Goal: Task Accomplishment & Management: Use online tool/utility

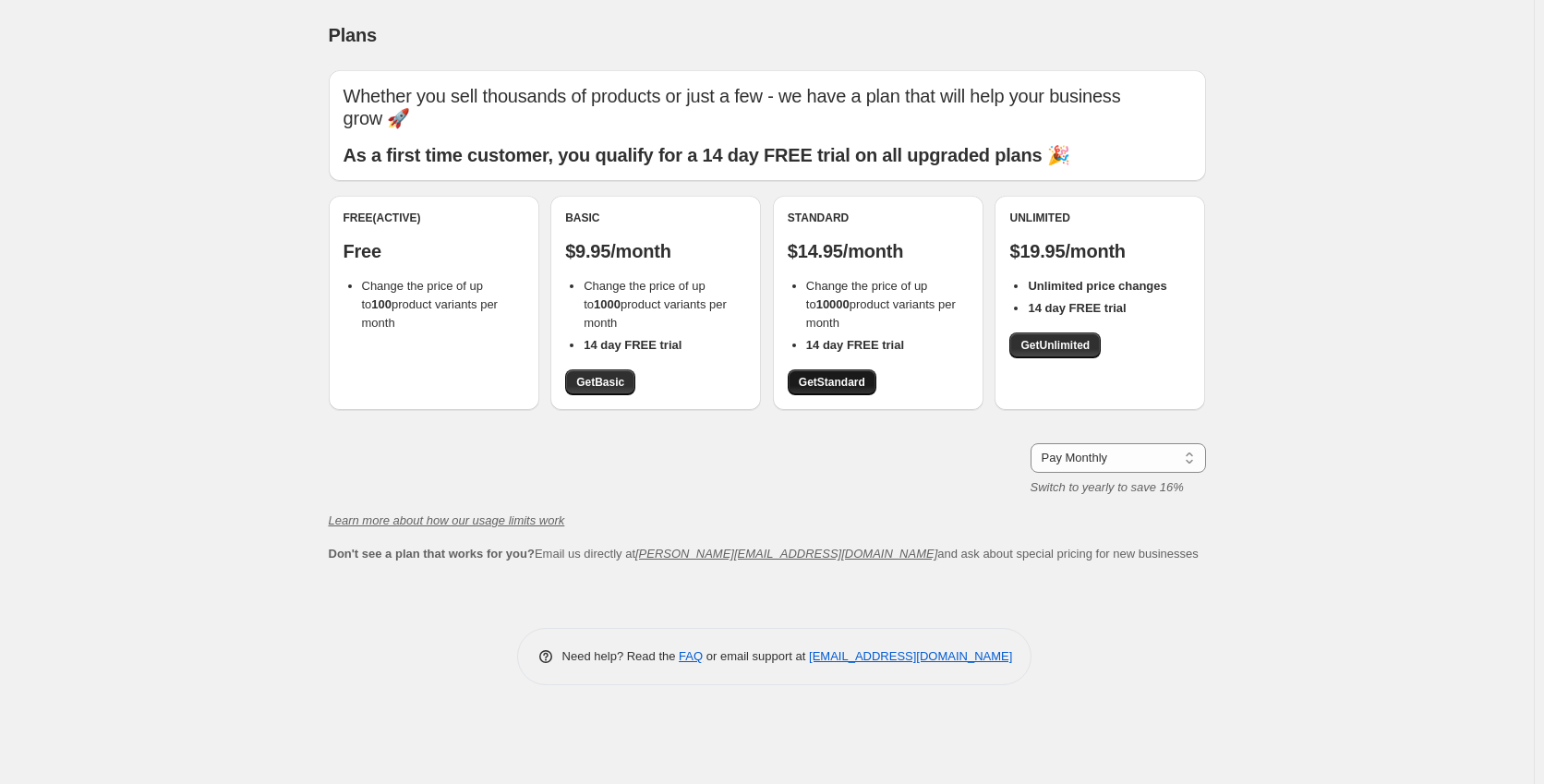
click at [801, 383] on span "Get Standard" at bounding box center [832, 382] width 67 height 15
click at [1056, 351] on span "Get Unlimited" at bounding box center [1055, 344] width 70 height 15
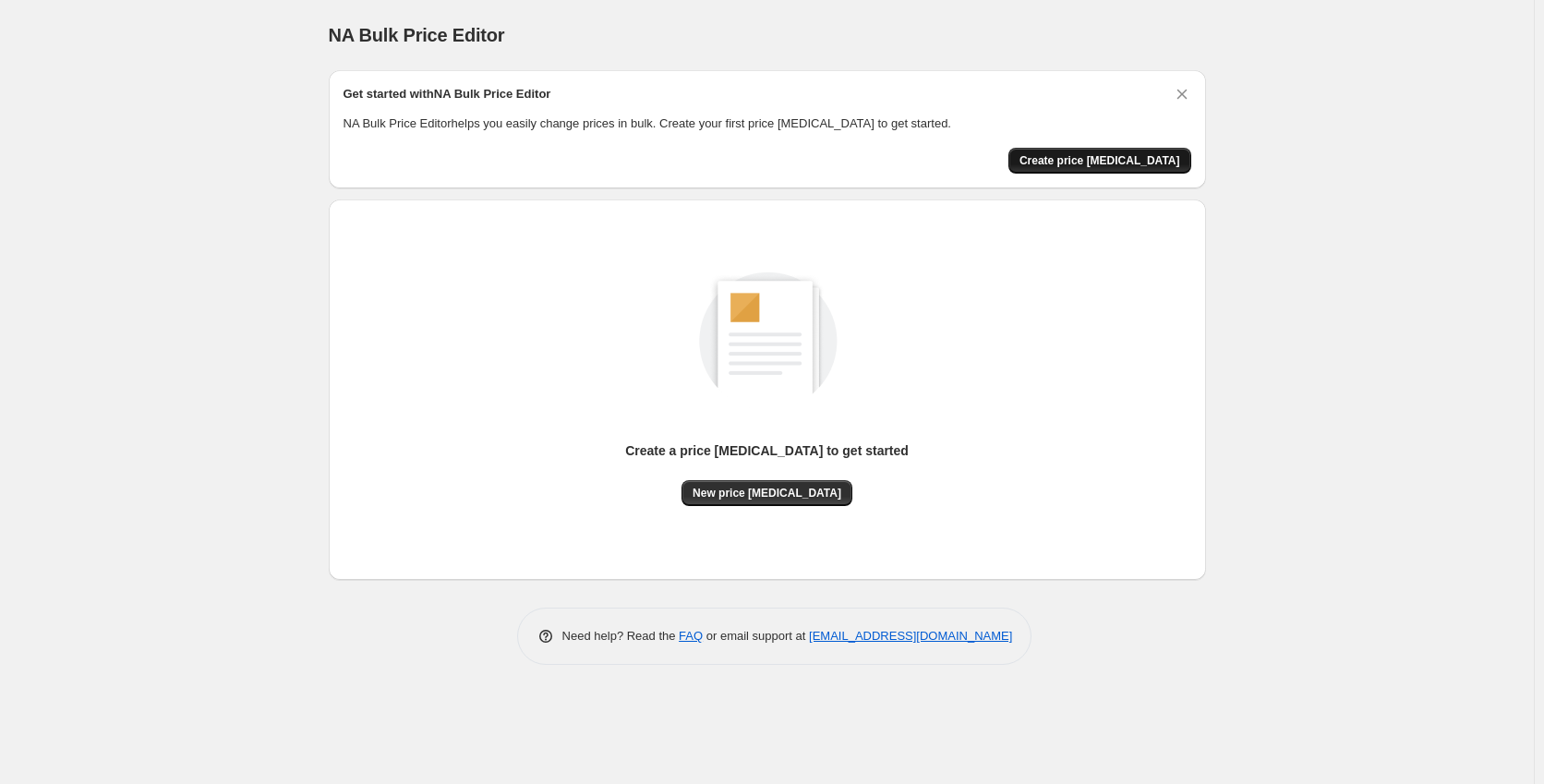
click at [1086, 160] on span "Create price [MEDICAL_DATA]" at bounding box center [1100, 160] width 161 height 15
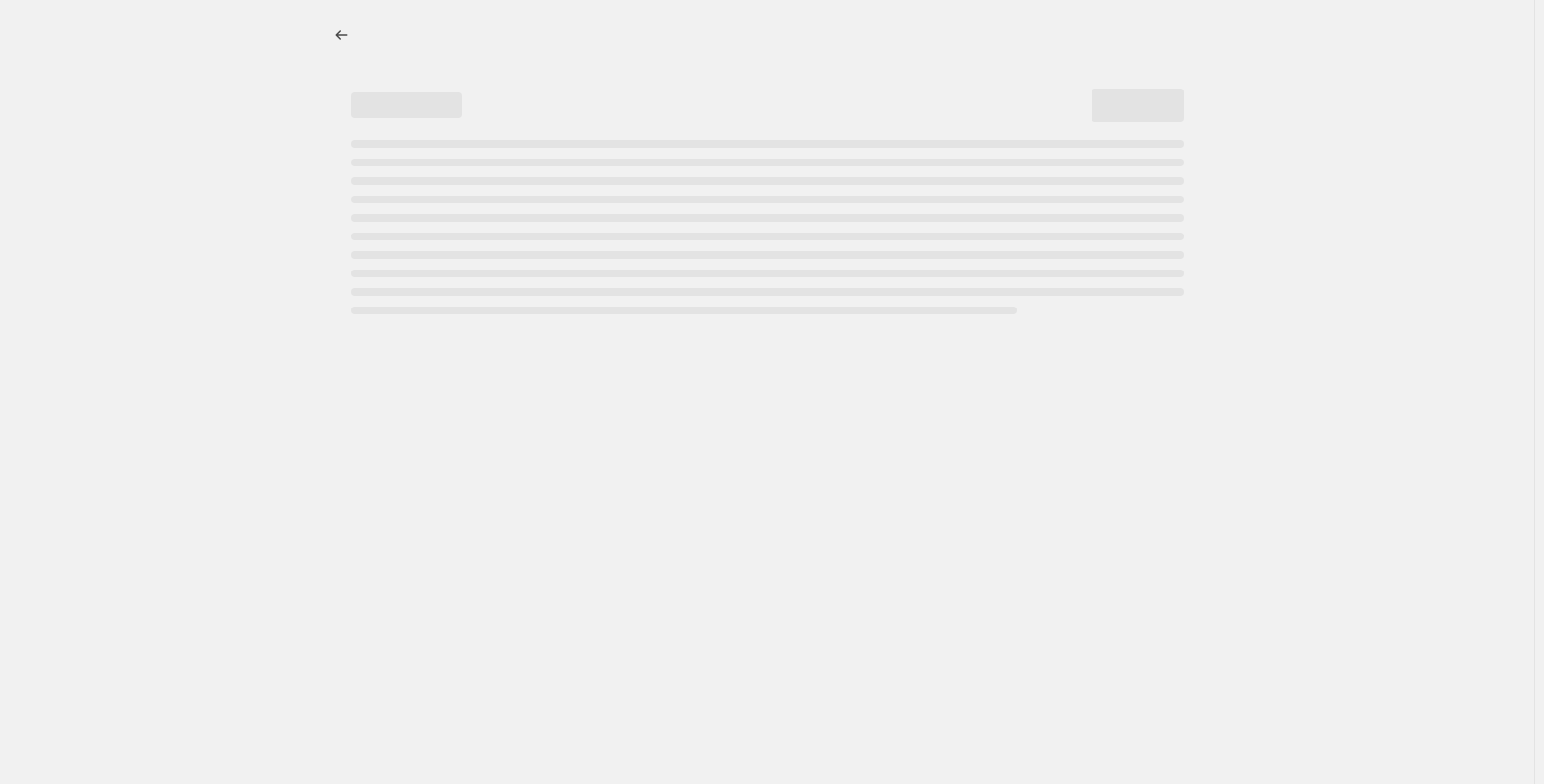
select select "percentage"
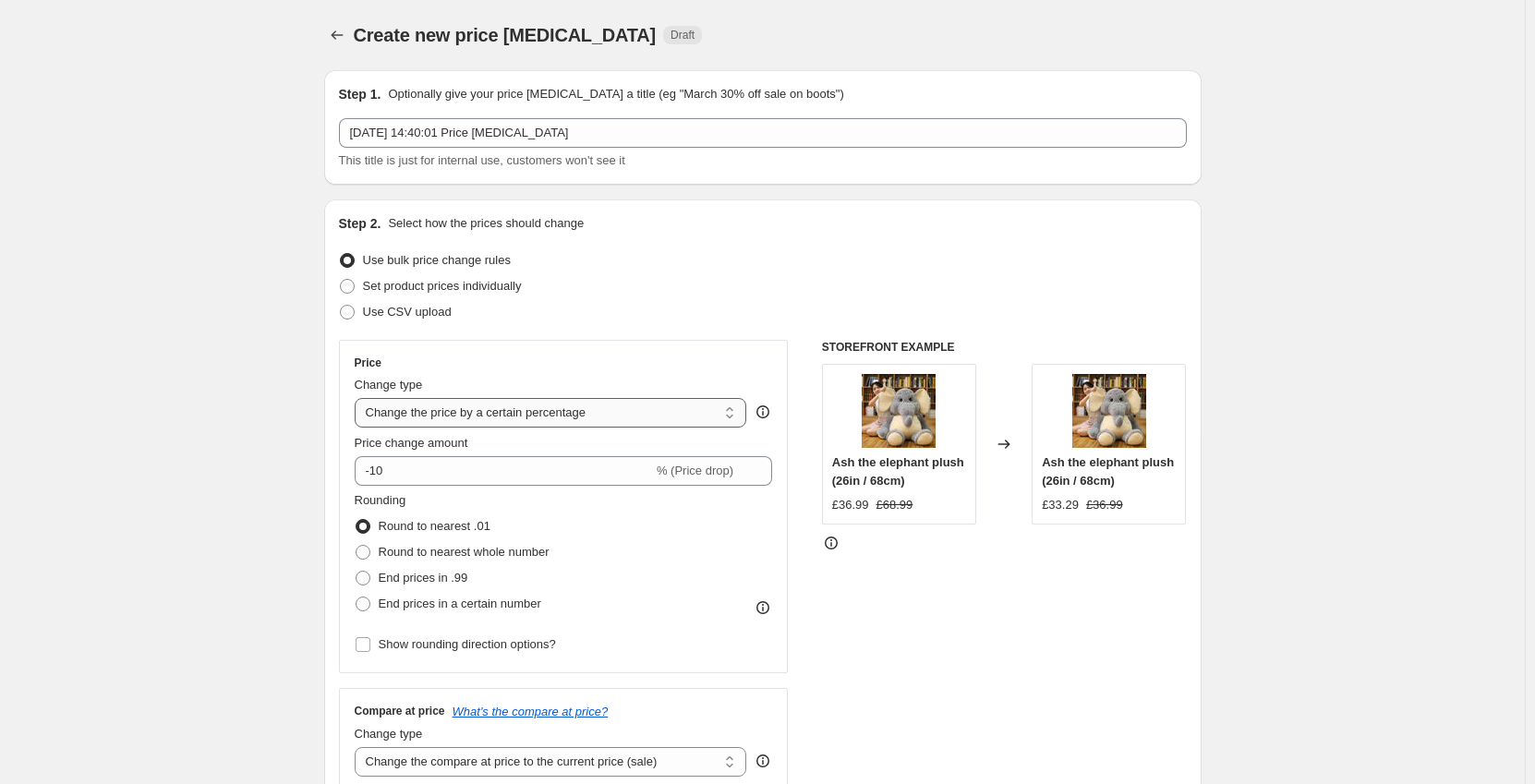
click at [653, 400] on select "Change the price to a certain amount Change the price by a certain amount Chang…" at bounding box center [551, 413] width 393 height 29
click at [768, 287] on div "Set product prices individually" at bounding box center [763, 287] width 848 height 26
click at [681, 405] on select "Change the price to a certain amount Change the price by a certain amount Chang…" at bounding box center [551, 413] width 393 height 29
click at [358, 398] on select "Change the price to a certain amount Change the price by a certain amount Chang…" at bounding box center [551, 413] width 393 height 29
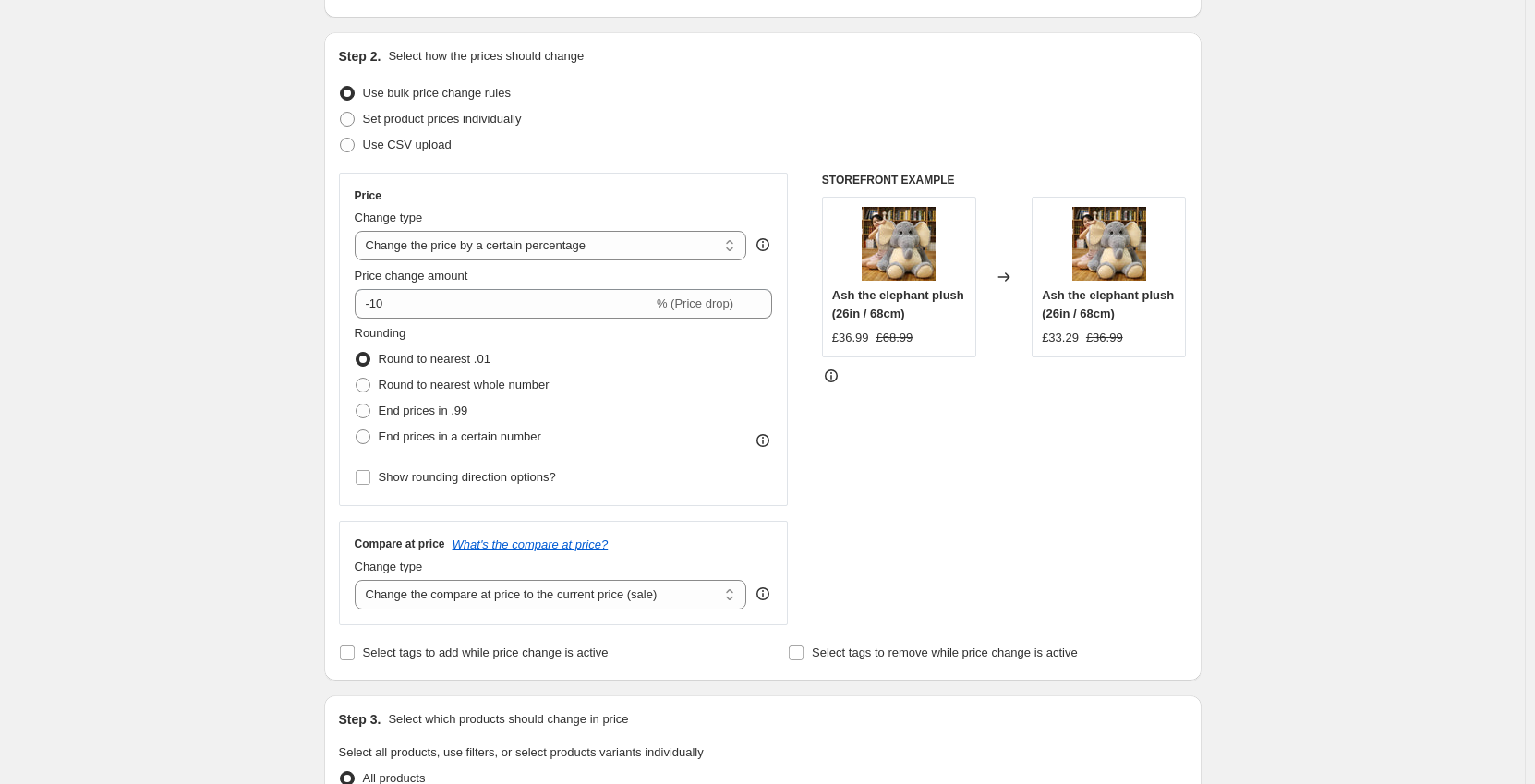
scroll to position [184, 0]
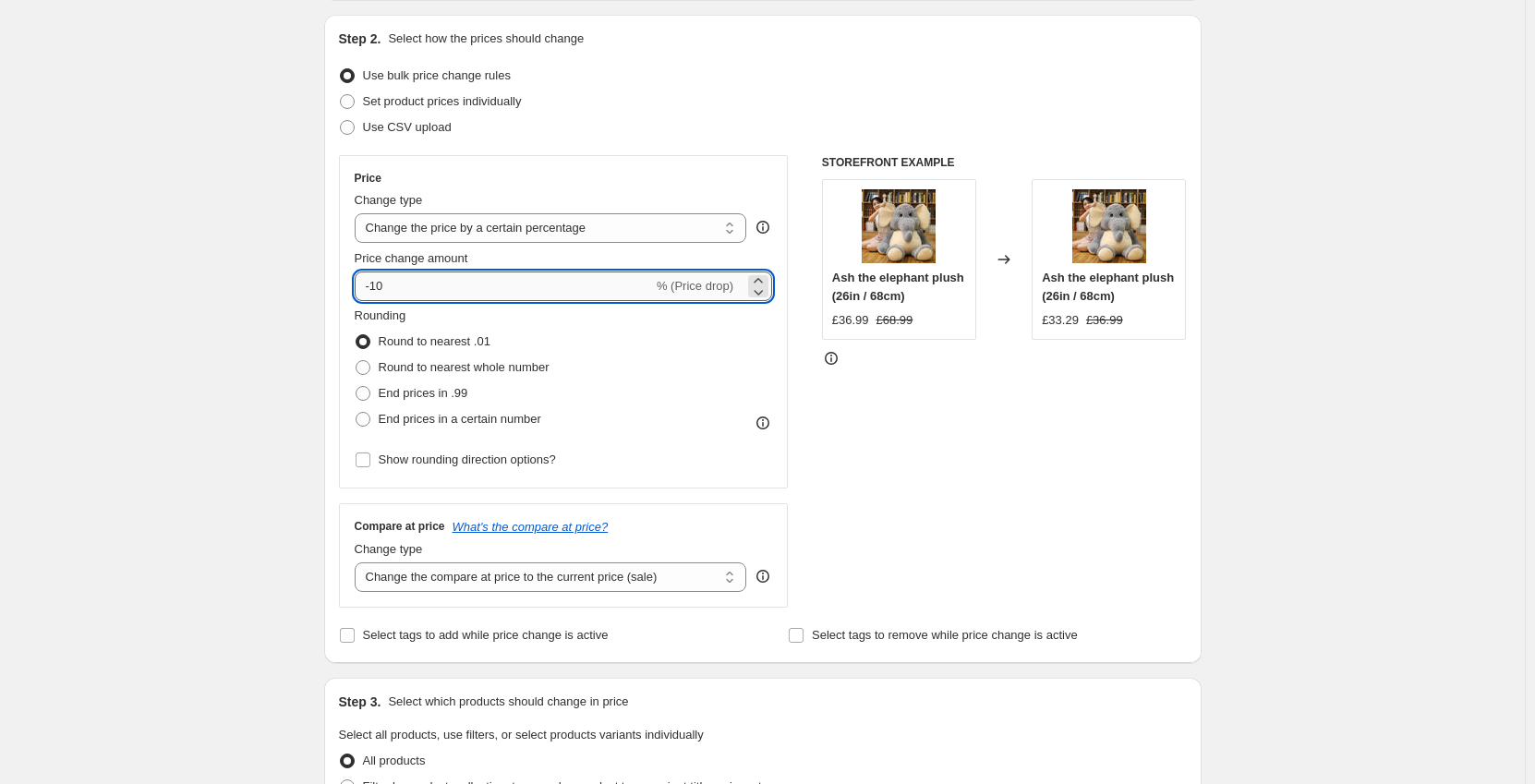
click at [439, 285] on input "-10" at bounding box center [503, 287] width 298 height 29
paste input "44.69"
click at [715, 217] on select "Change the price to a certain amount Change the price by a certain amount Chang…" at bounding box center [551, 228] width 393 height 29
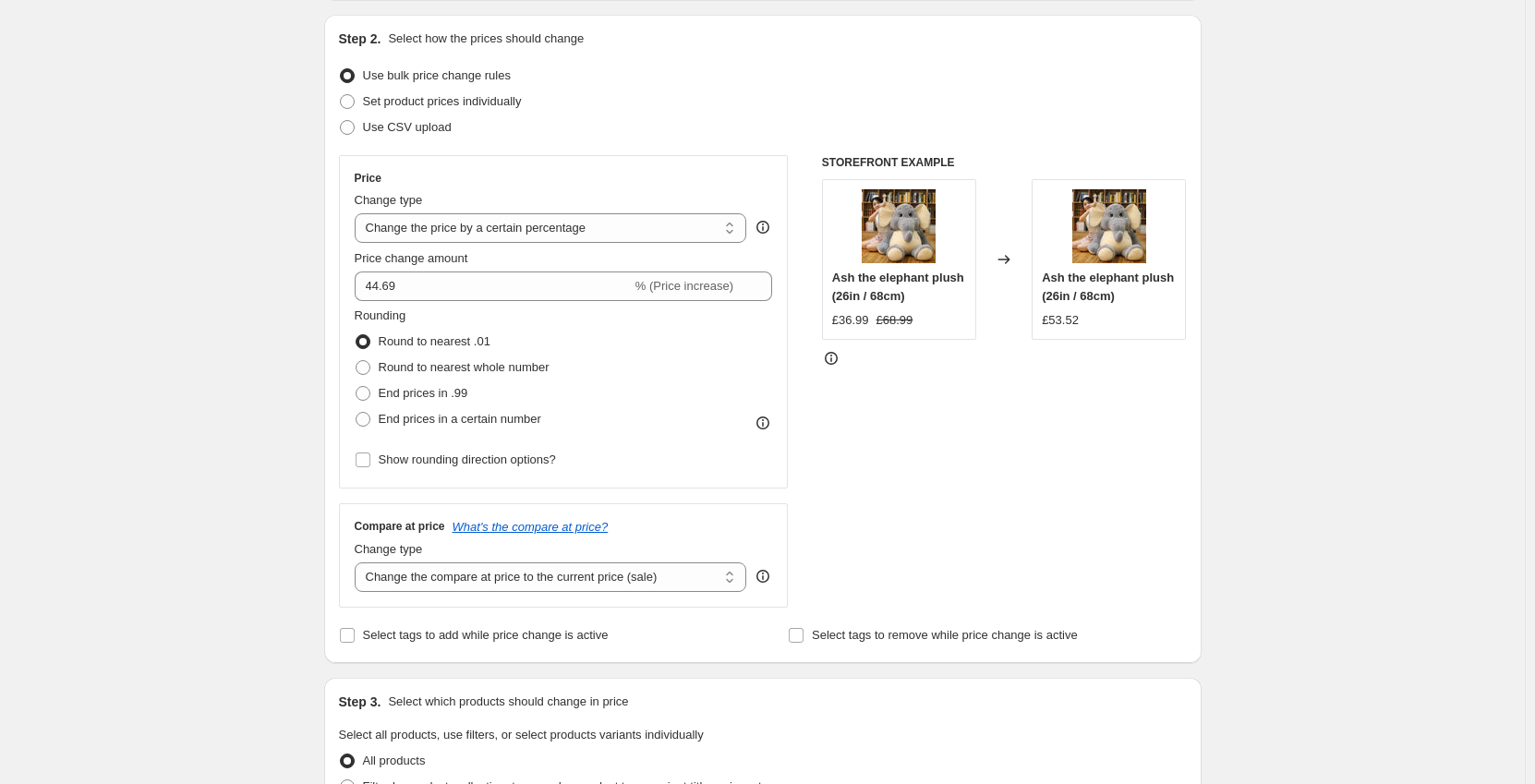
click at [965, 463] on div "STOREFRONT EXAMPLE Ash the elephant plush (26in / 68cm) £36.99 £68.99 Changed t…" at bounding box center [1004, 381] width 365 height 452
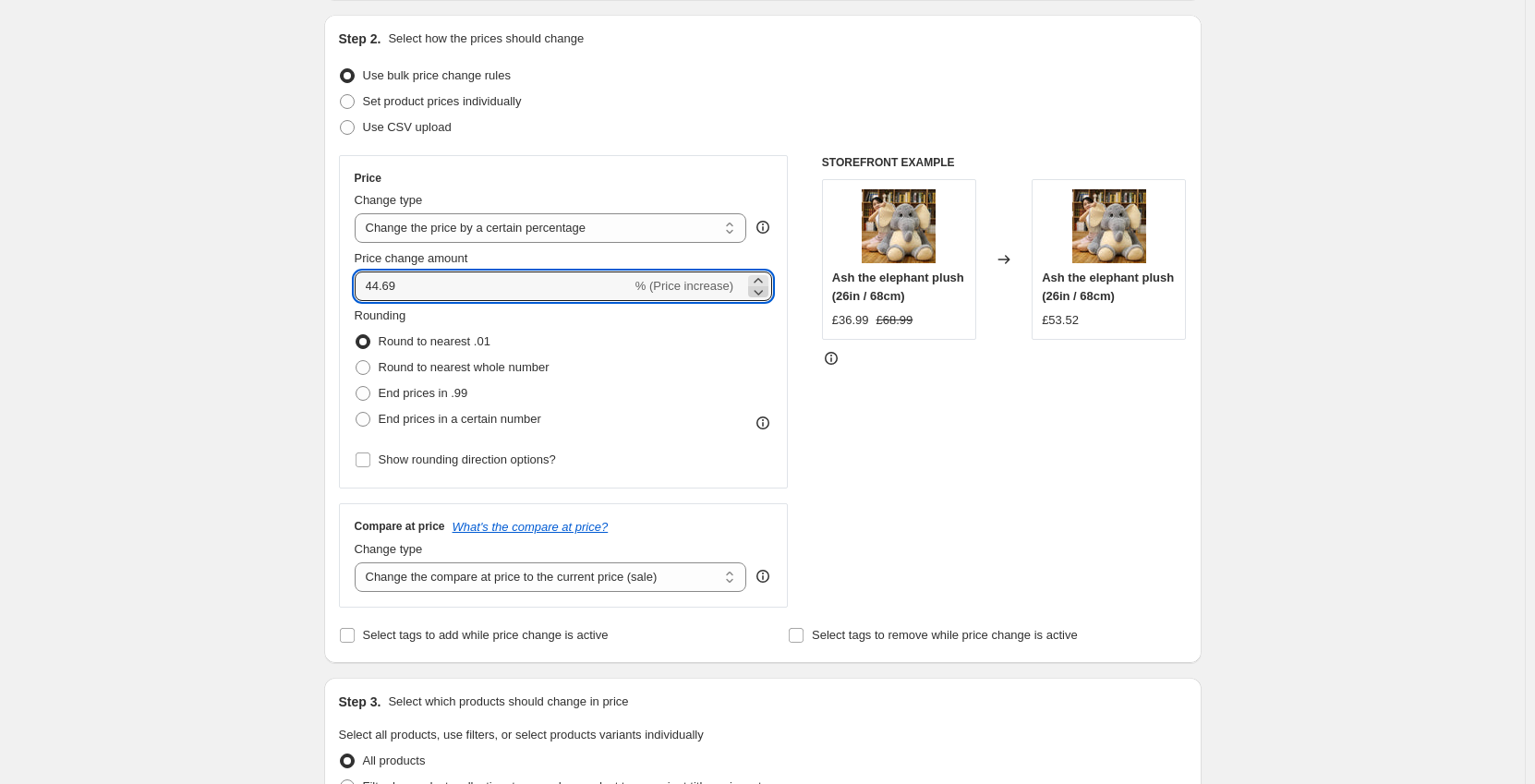
click at [768, 292] on icon at bounding box center [758, 291] width 19 height 19
click at [764, 281] on icon at bounding box center [758, 281] width 19 height 19
click at [728, 229] on select "Change the price to a certain amount Change the price by a certain amount Chang…" at bounding box center [551, 228] width 393 height 29
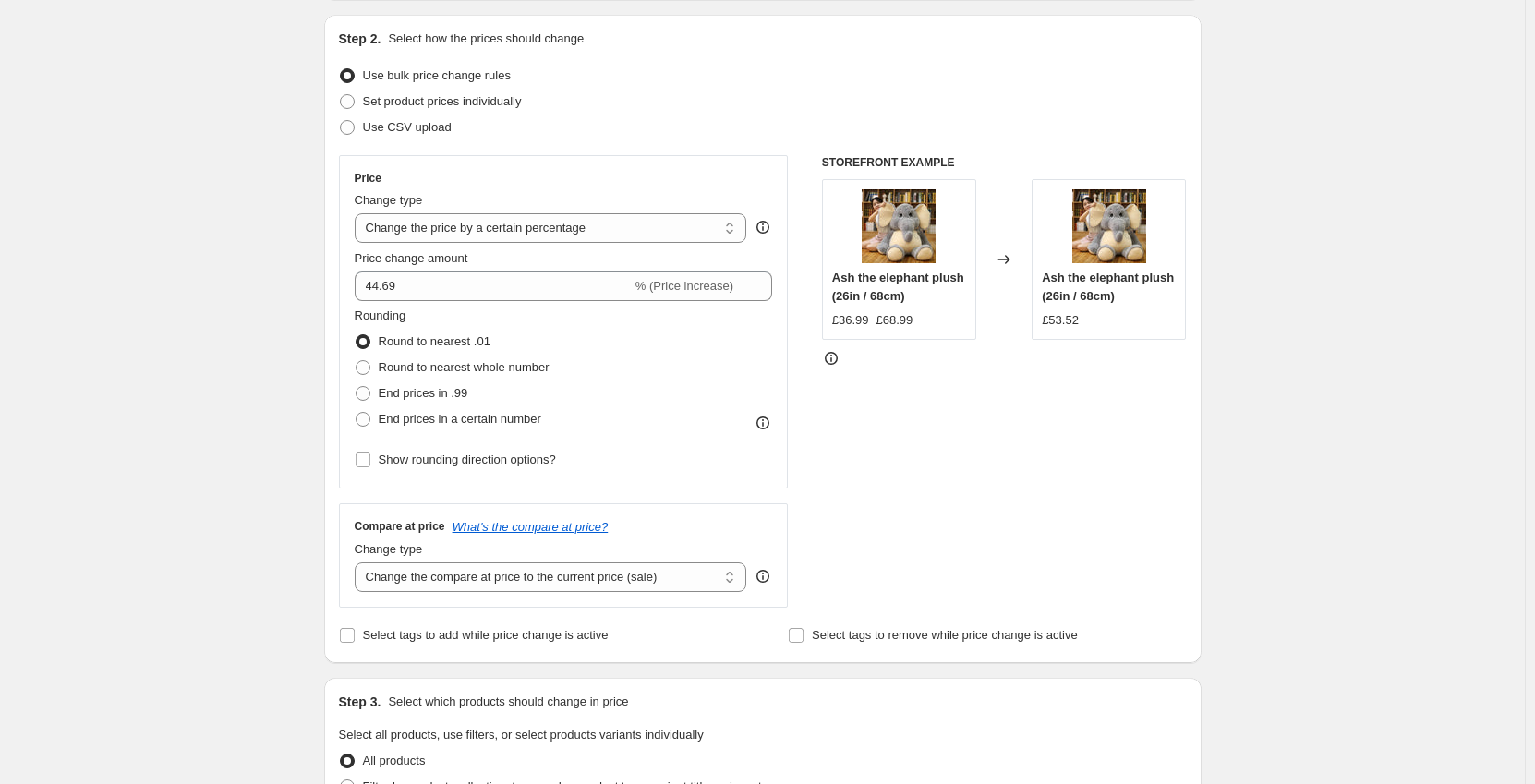
click at [1057, 577] on div "STOREFRONT EXAMPLE Ash the elephant plush (26in / 68cm) £36.99 £68.99 Changed t…" at bounding box center [1004, 381] width 365 height 452
click at [470, 230] on select "Change the price to a certain amount Change the price by a certain amount Chang…" at bounding box center [551, 228] width 393 height 29
click at [477, 232] on select "Change the price to a certain amount Change the price by a certain amount Chang…" at bounding box center [551, 228] width 393 height 29
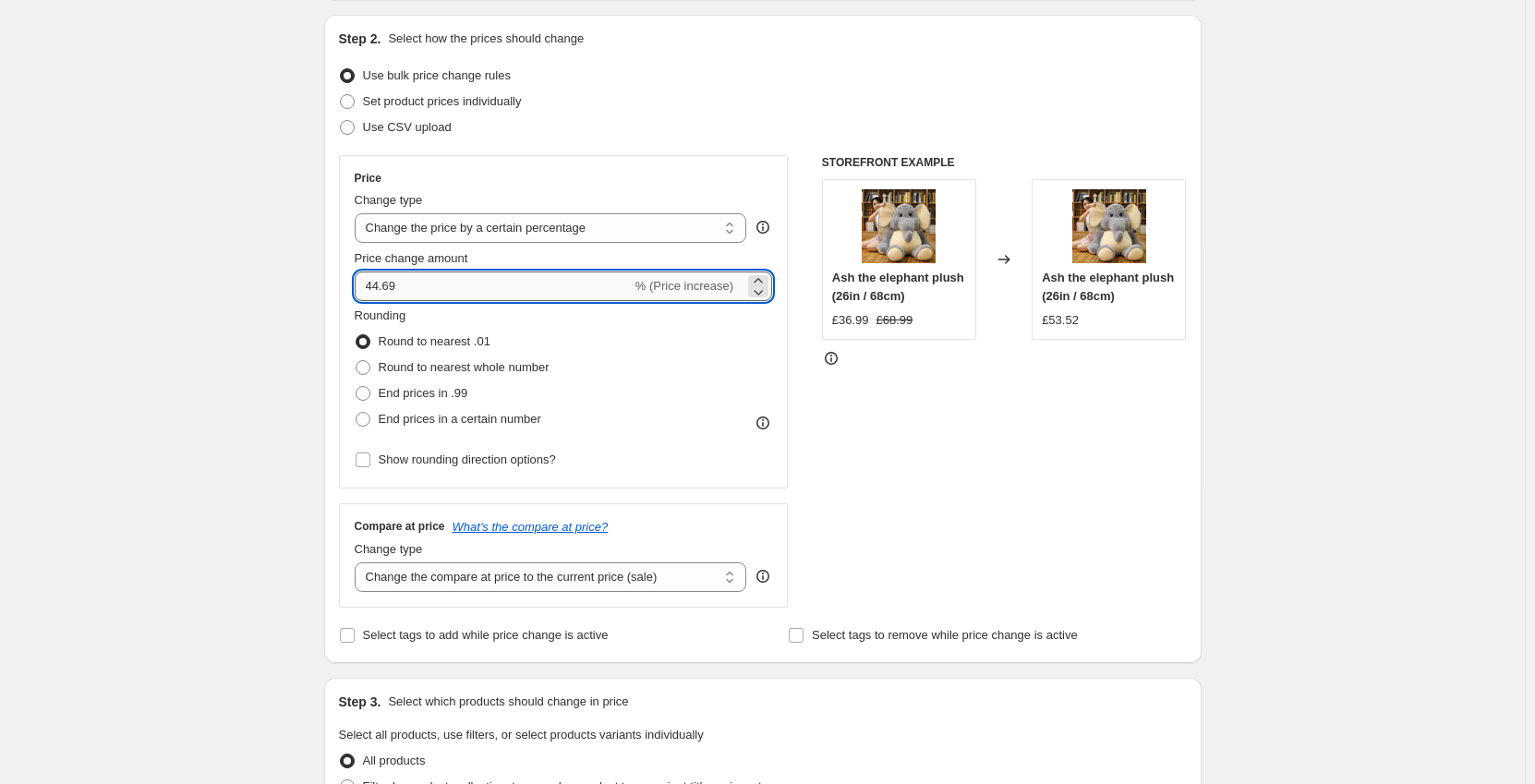
click at [470, 285] on input "44.69" at bounding box center [493, 287] width 277 height 29
paste input "-"
click at [366, 282] on input "44.69" at bounding box center [493, 287] width 277 height 29
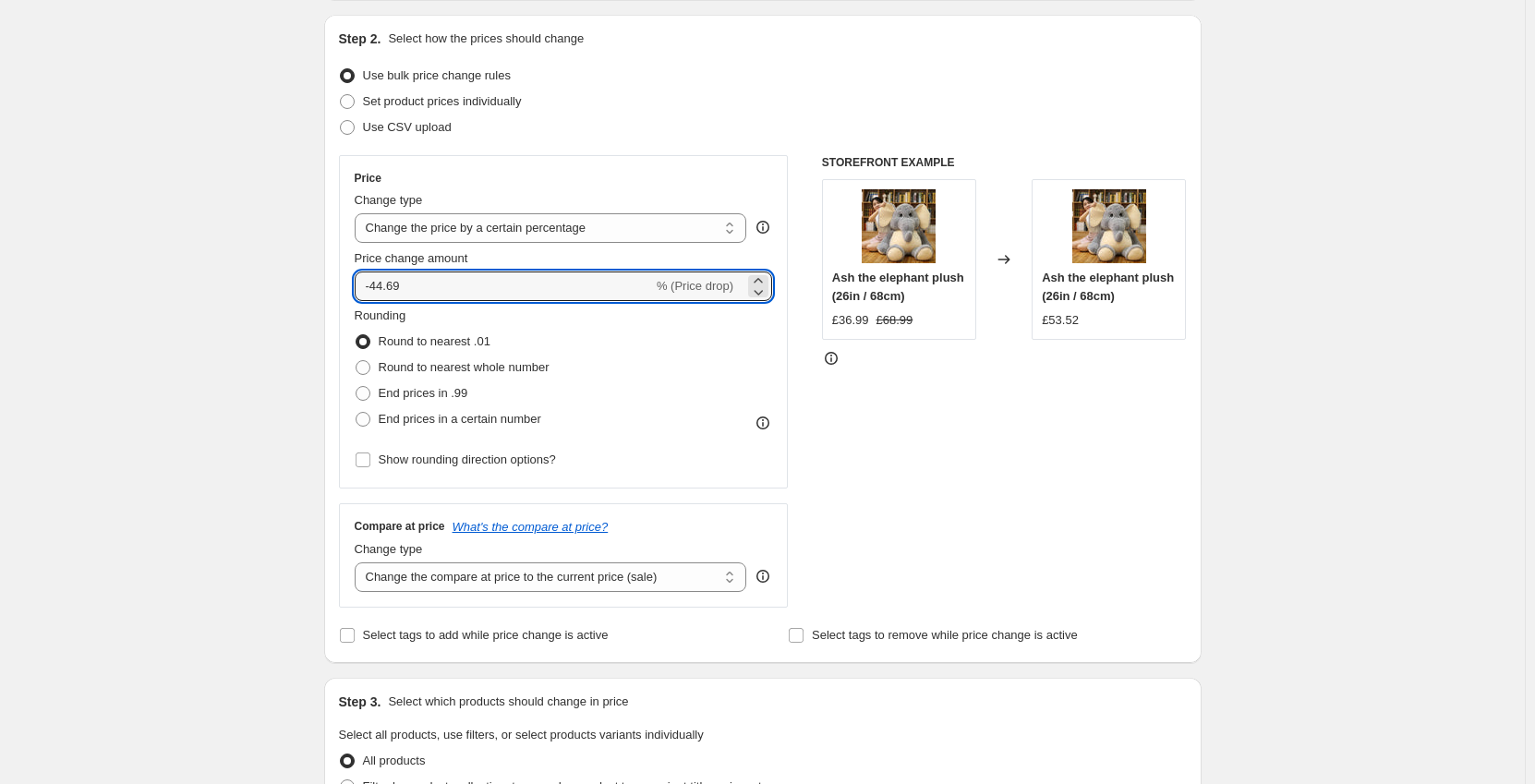
type input "-44.69"
click at [931, 472] on div "STOREFRONT EXAMPLE Ash the elephant plush (26in / 68cm) £36.99 £68.99 Changed t…" at bounding box center [1004, 381] width 365 height 452
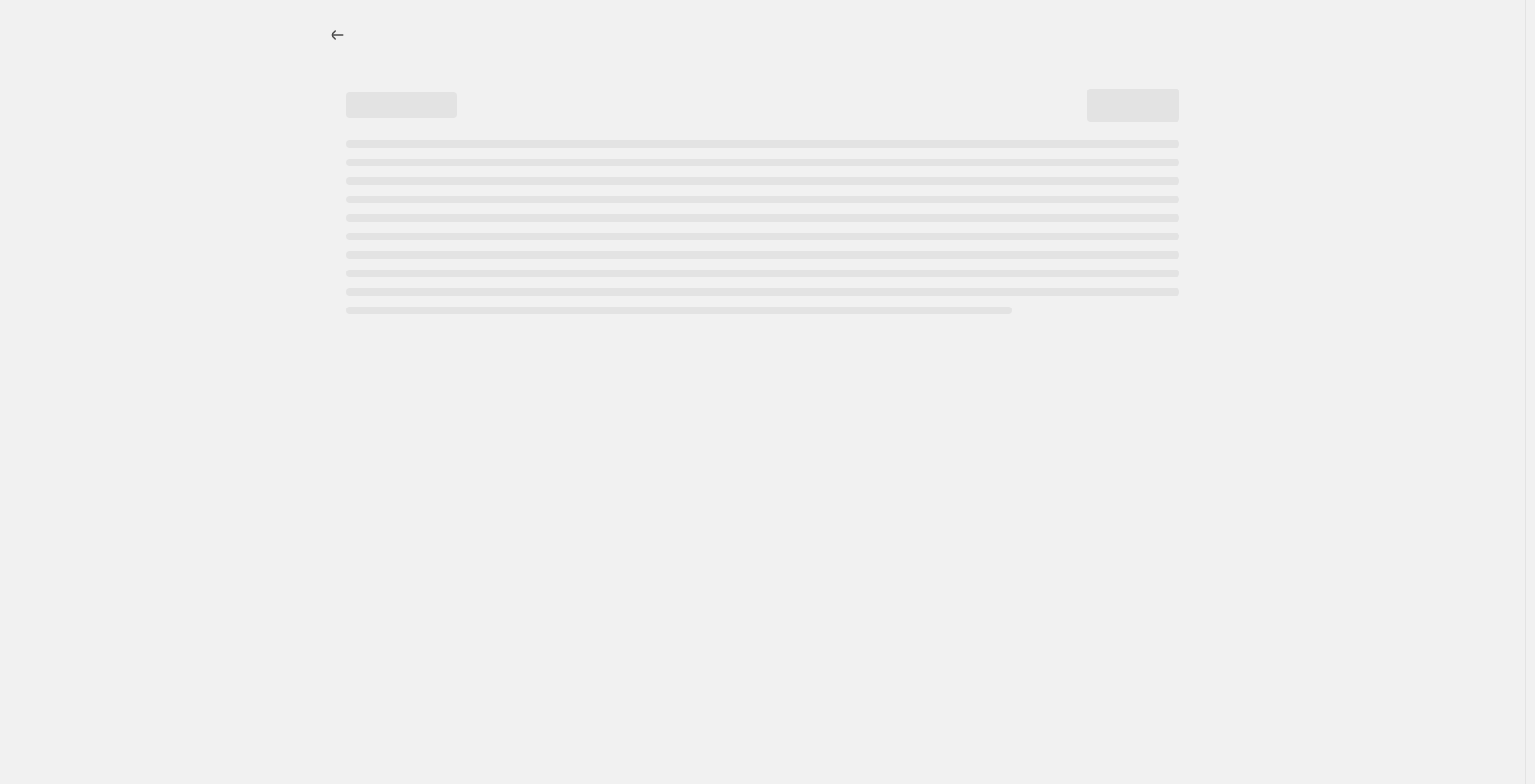
select select "percentage"
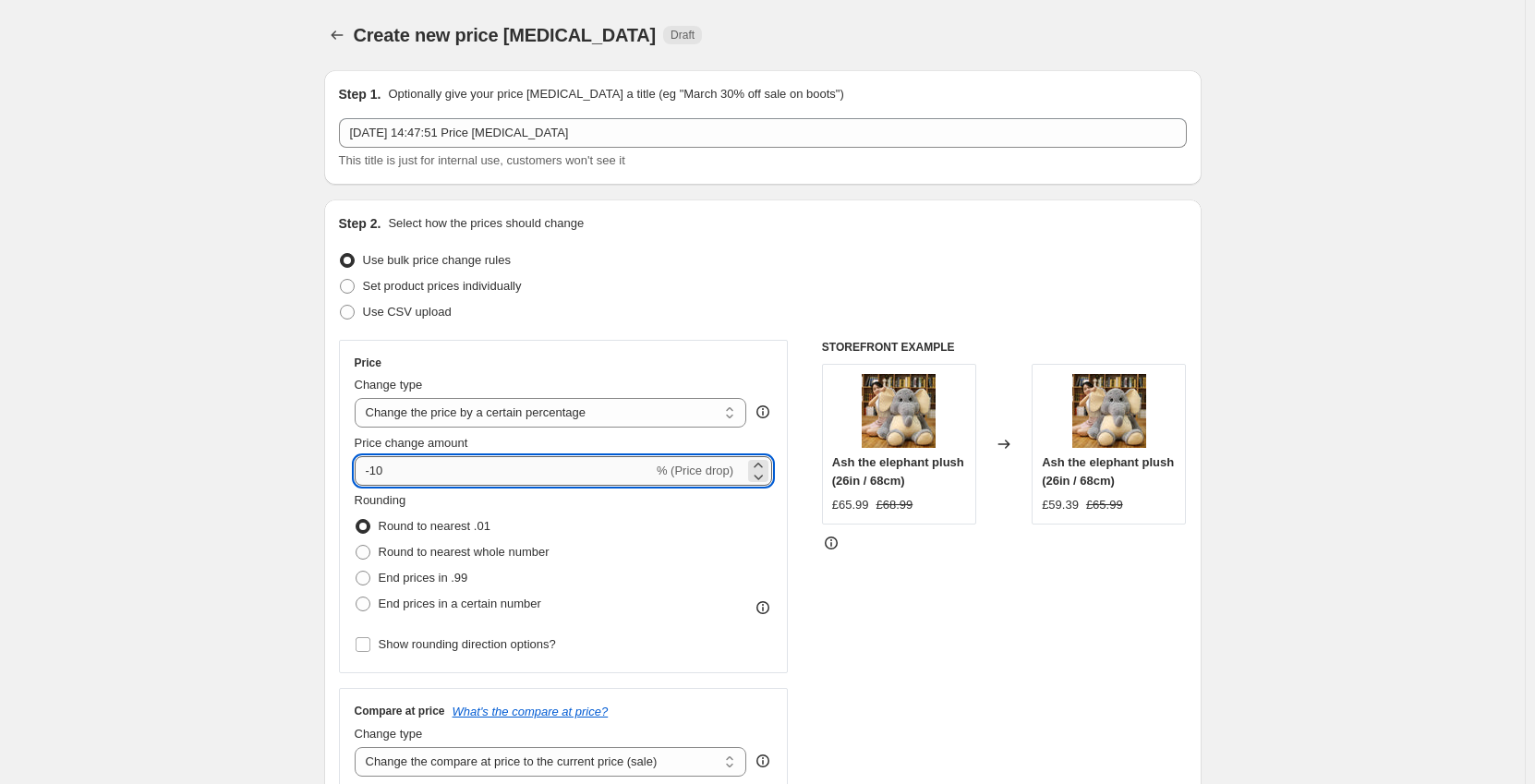
click at [486, 475] on input "-10" at bounding box center [503, 471] width 298 height 29
paste input "-44.69"
type input "-44.69"
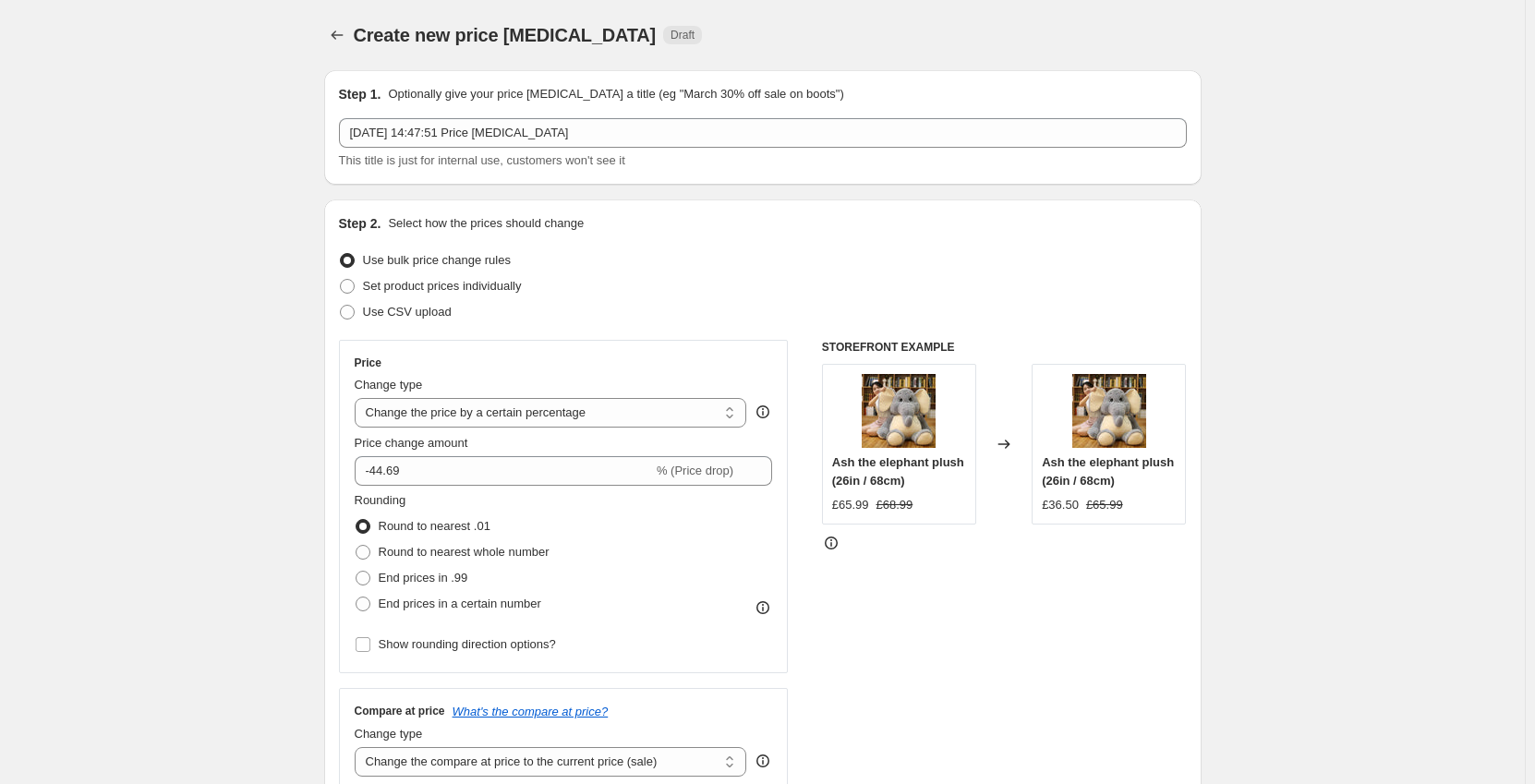
click at [922, 575] on div "STOREFRONT EXAMPLE Ash the elephant plush (26in / 68cm) £65.99 £68.99 Changed t…" at bounding box center [1004, 565] width 365 height 452
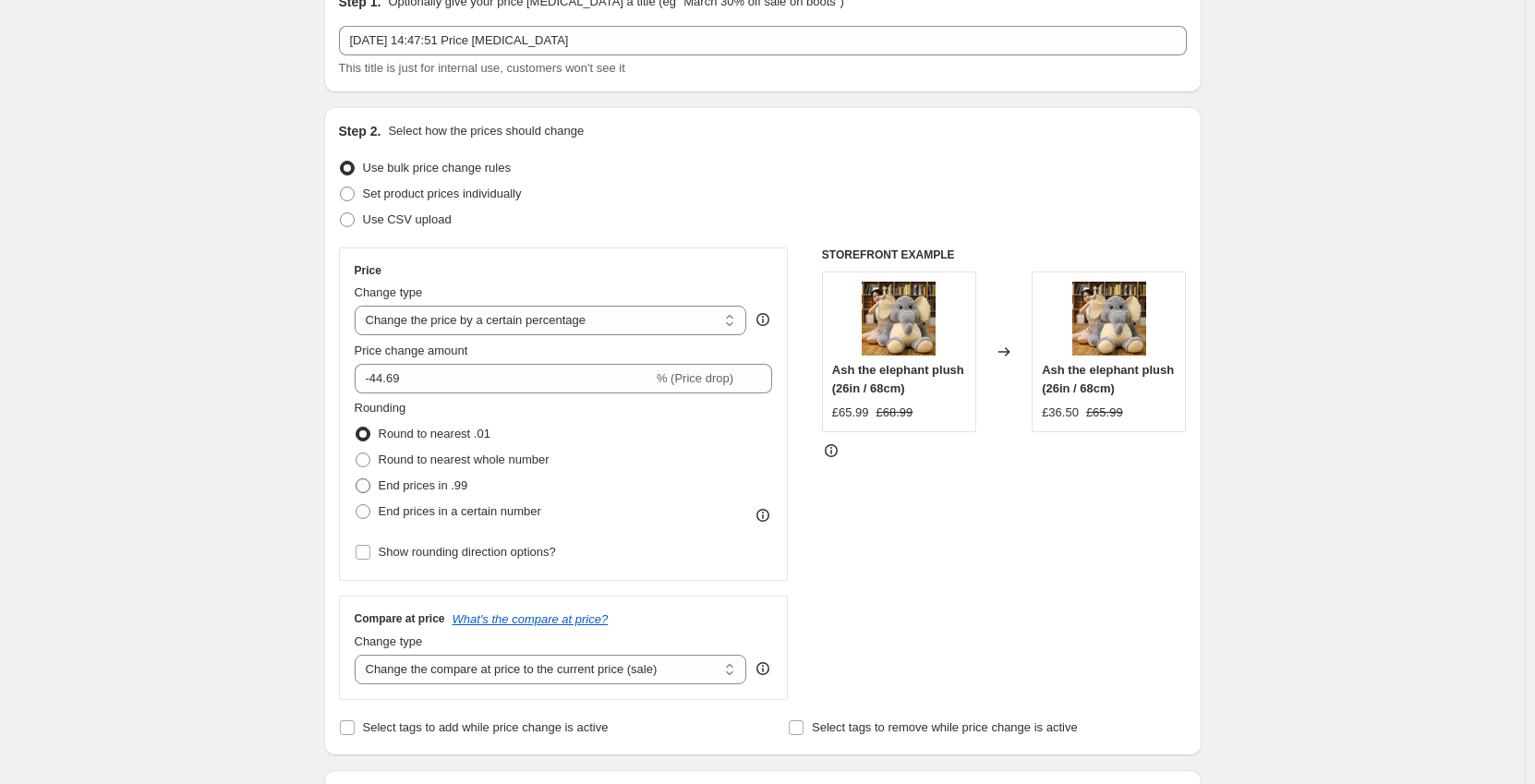
click at [411, 476] on label "End prices in .99" at bounding box center [411, 486] width 114 height 26
click at [356, 478] on input "End prices in .99" at bounding box center [355, 478] width 1 height 1
radio input "true"
click at [936, 587] on div "STOREFRONT EXAMPLE Ash the elephant plush (26in / 68cm) £65.99 £68.99 Changed t…" at bounding box center [1004, 473] width 365 height 452
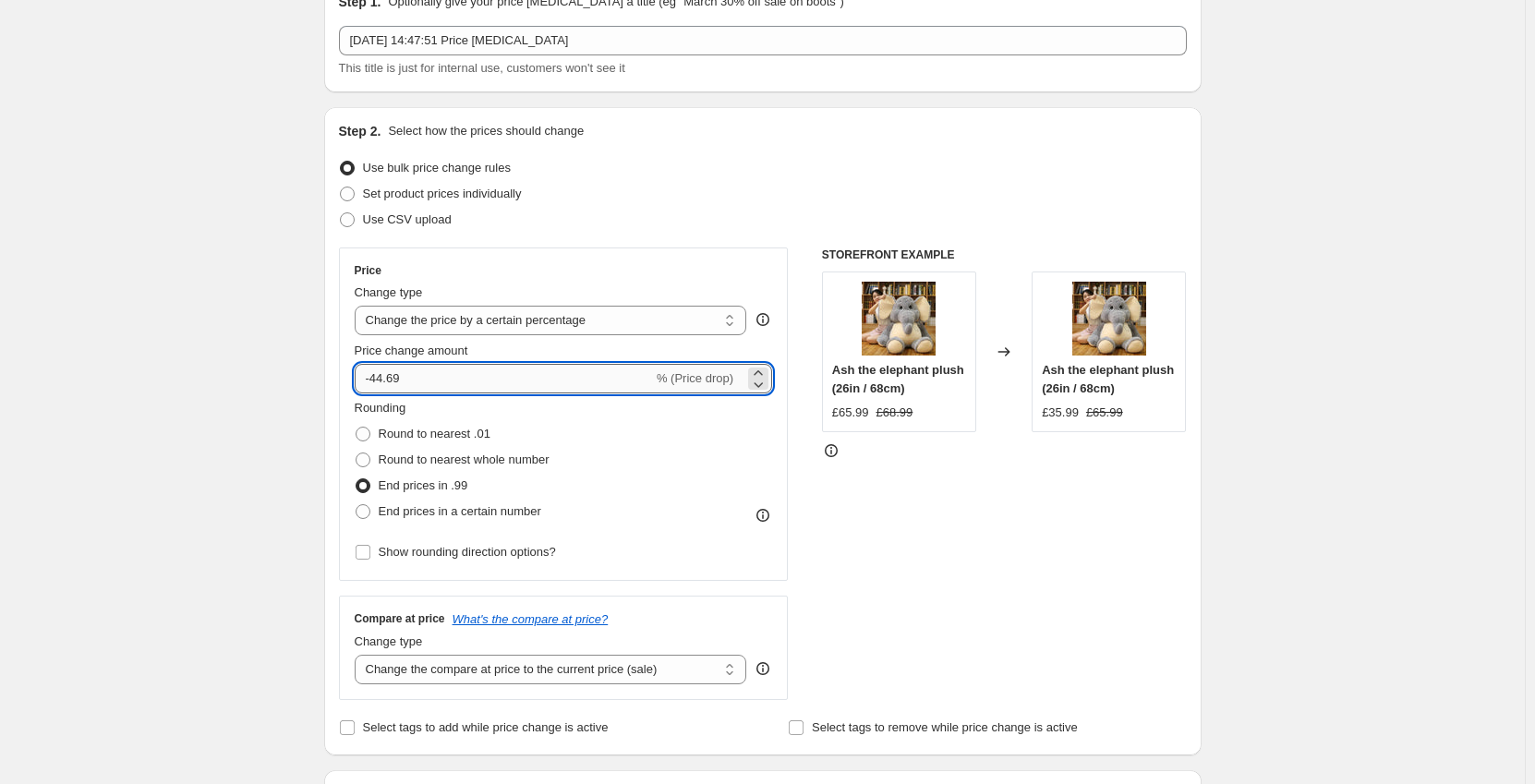
click at [385, 374] on input "-44.69" at bounding box center [503, 379] width 298 height 29
type input "-47.69"
click at [1009, 525] on div "STOREFRONT EXAMPLE Ash the elephant plush (26in / 68cm) £65.99 £68.99 Changed t…" at bounding box center [1004, 473] width 365 height 452
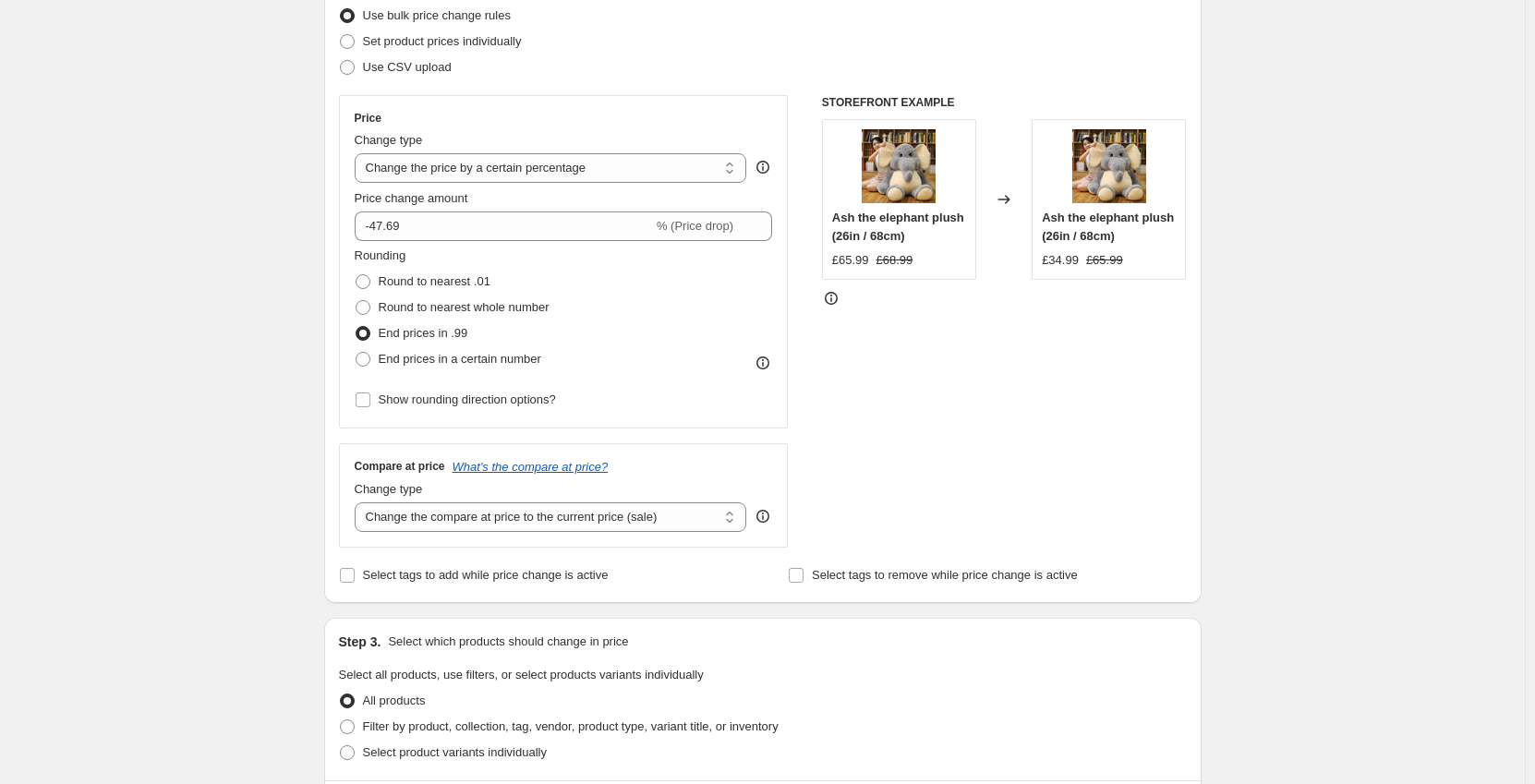
scroll to position [277, 0]
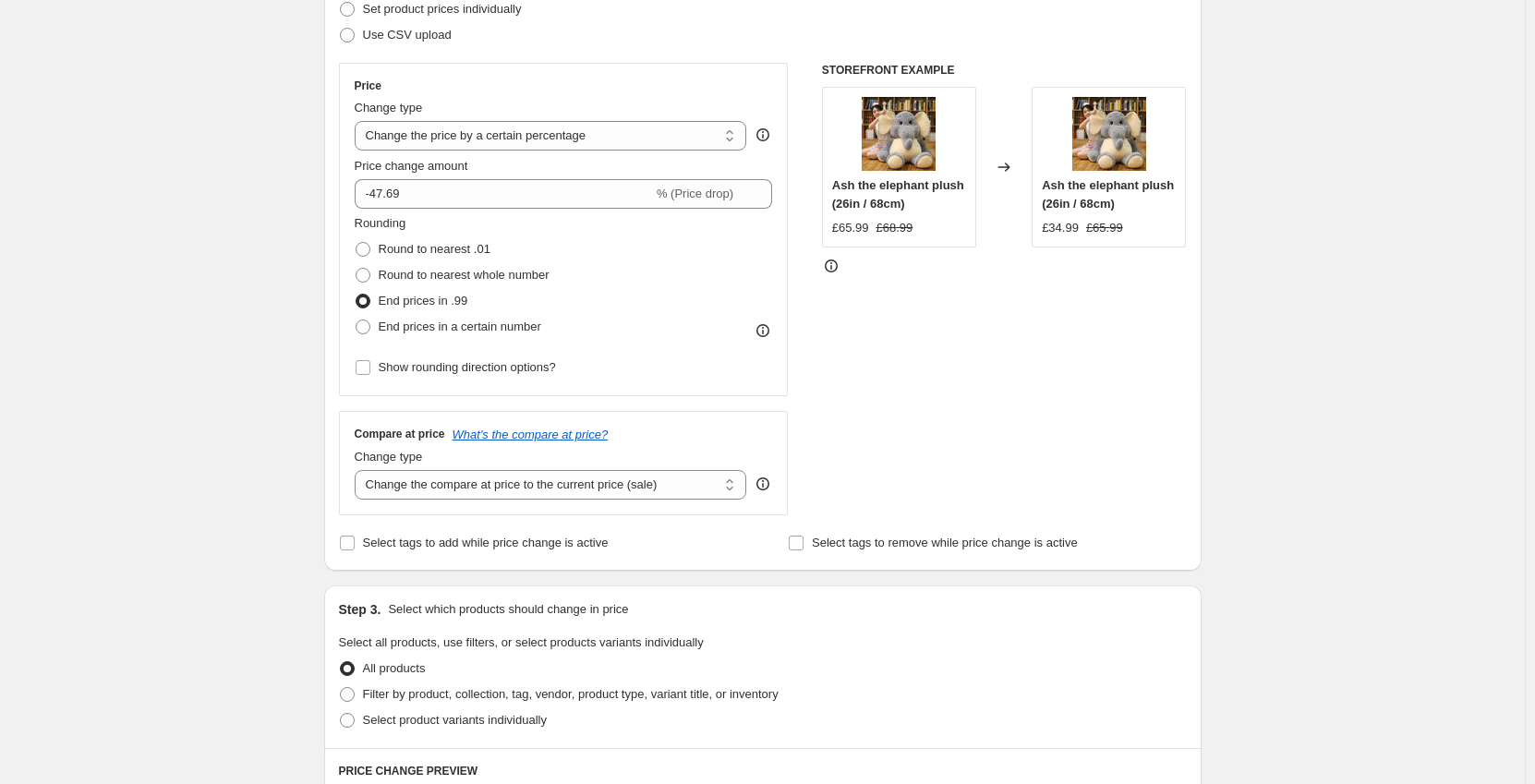
click at [603, 500] on div "Compare at price What's the compare at price? Change type Change the compare at…" at bounding box center [563, 462] width 450 height 103
click at [605, 492] on select "Change the compare at price to the current price (sale) Change the compare at p…" at bounding box center [551, 485] width 393 height 29
click at [358, 470] on select "Change the compare at price to the current price (sale) Change the compare at p…" at bounding box center [551, 485] width 393 height 29
click at [601, 493] on select "Change the compare at price to the current price (sale) Change the compare at p…" at bounding box center [551, 485] width 393 height 29
click at [1037, 484] on div "STOREFRONT EXAMPLE Ash the elephant plush (26in / 68cm) £65.99 £68.99 Changed t…" at bounding box center [1004, 288] width 365 height 452
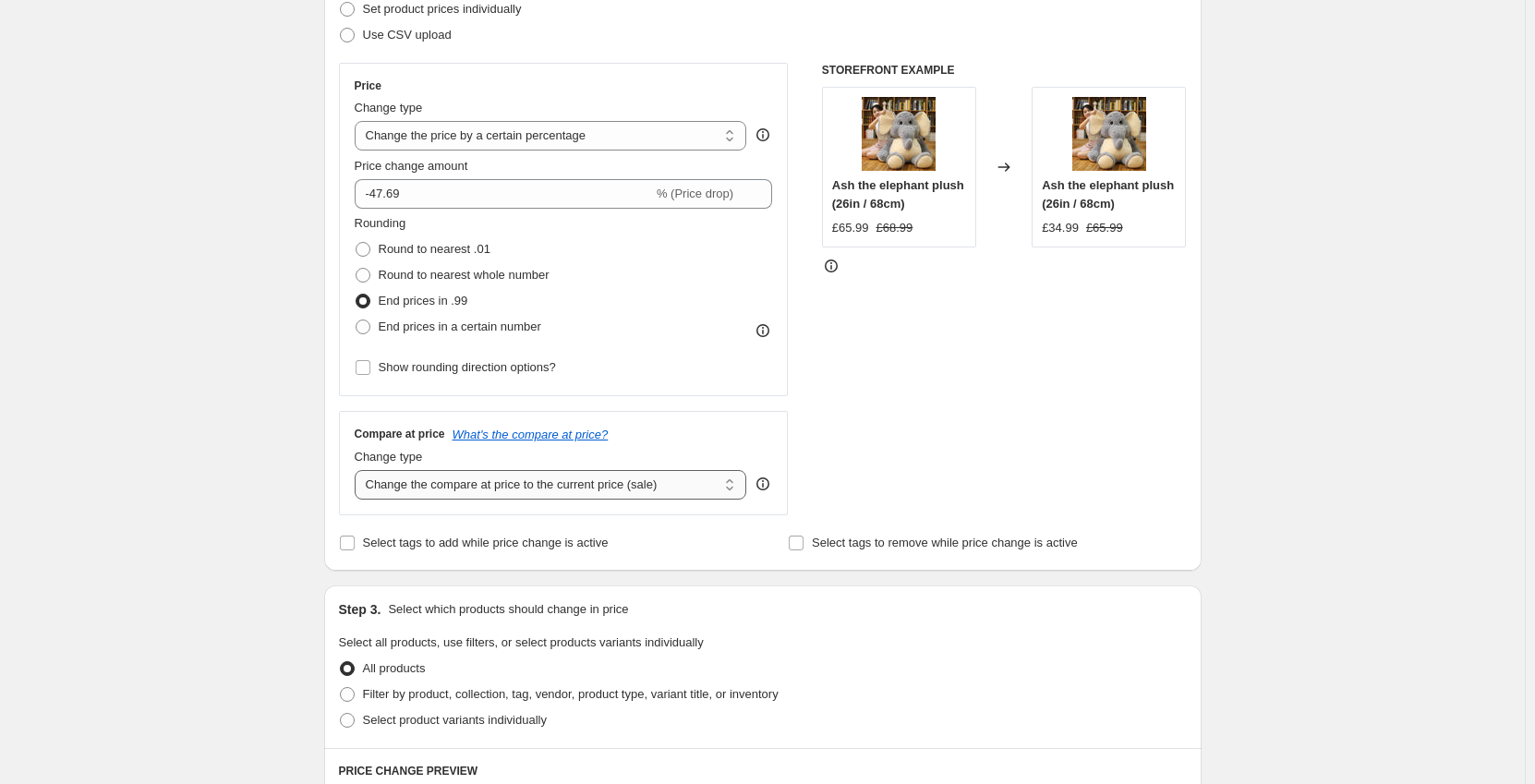
click at [556, 492] on select "Change the compare at price to the current price (sale) Change the compare at p…" at bounding box center [551, 485] width 393 height 29
click at [358, 470] on select "Change the compare at price to the current price (sale) Change the compare at p…" at bounding box center [551, 485] width 393 height 29
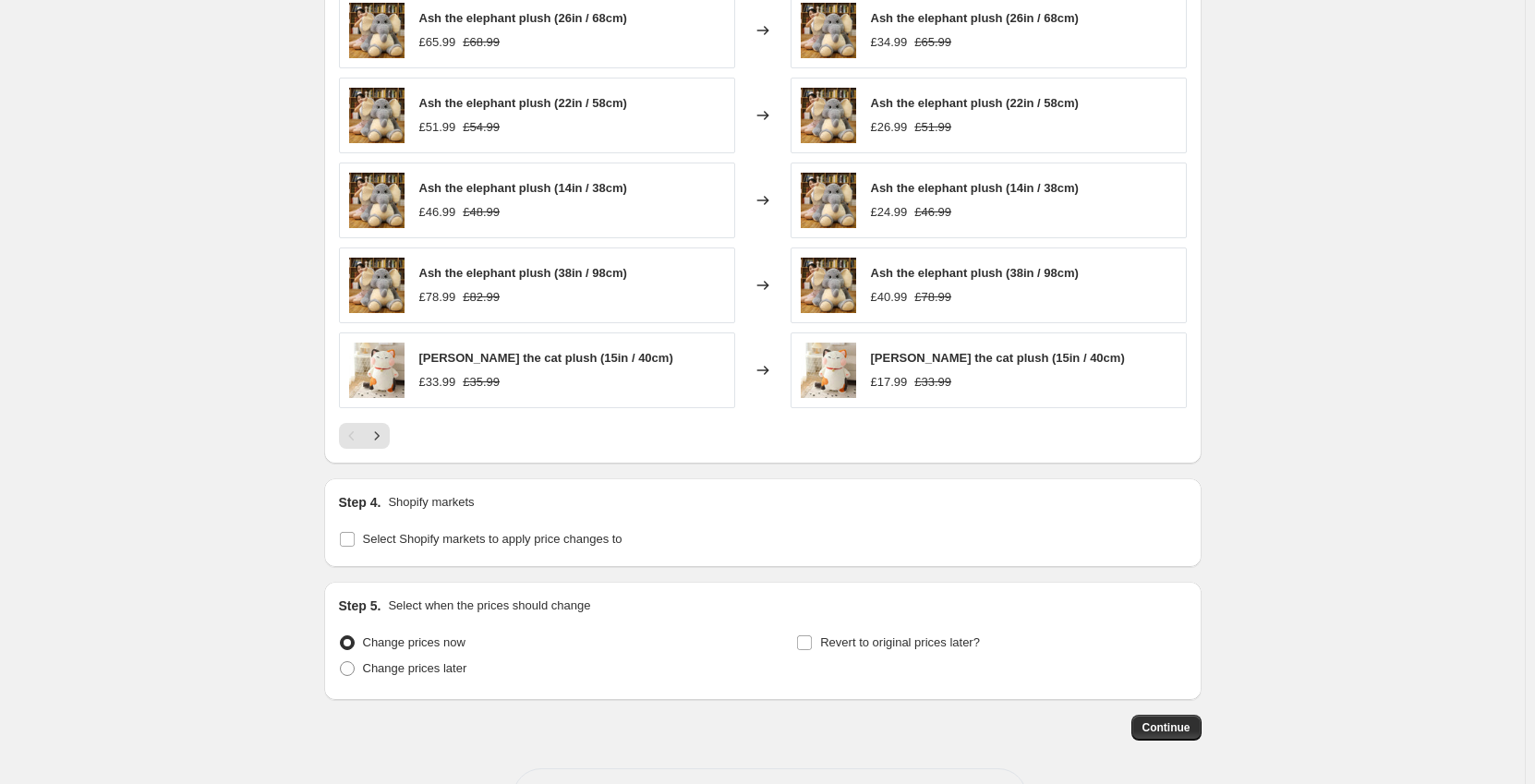
scroll to position [1166, 0]
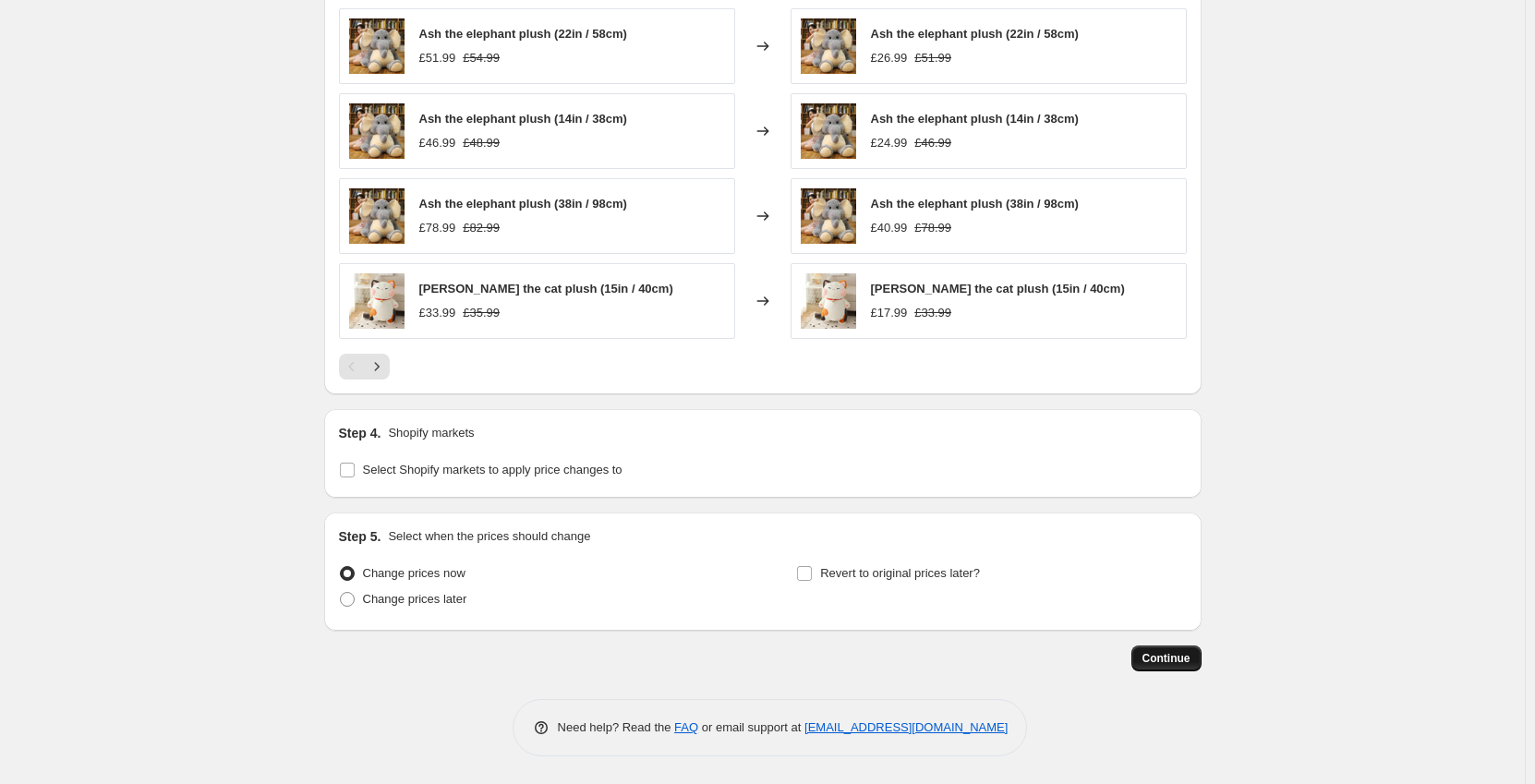
click at [1165, 660] on span "Continue" at bounding box center [1166, 657] width 48 height 15
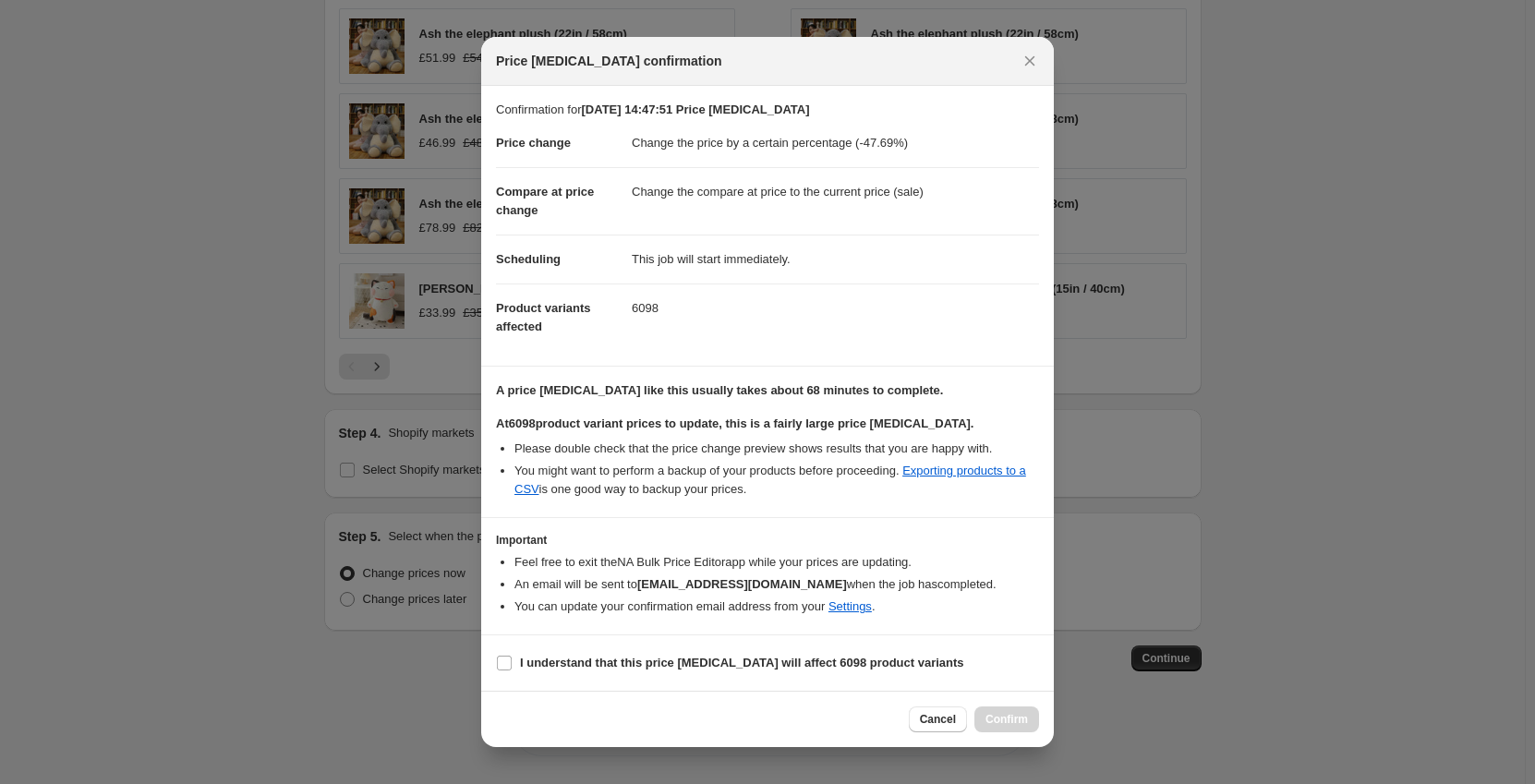
click at [606, 678] on section "I understand that this price change job will affect 6098 product variants" at bounding box center [767, 662] width 572 height 55
click at [593, 674] on label "I understand that this price change job will affect 6098 product variants" at bounding box center [729, 662] width 468 height 26
click at [511, 670] on input "I understand that this price change job will affect 6098 product variants" at bounding box center [503, 662] width 15 height 15
checkbox input "true"
drag, startPoint x: 999, startPoint y: 711, endPoint x: 980, endPoint y: 714, distance: 19.2
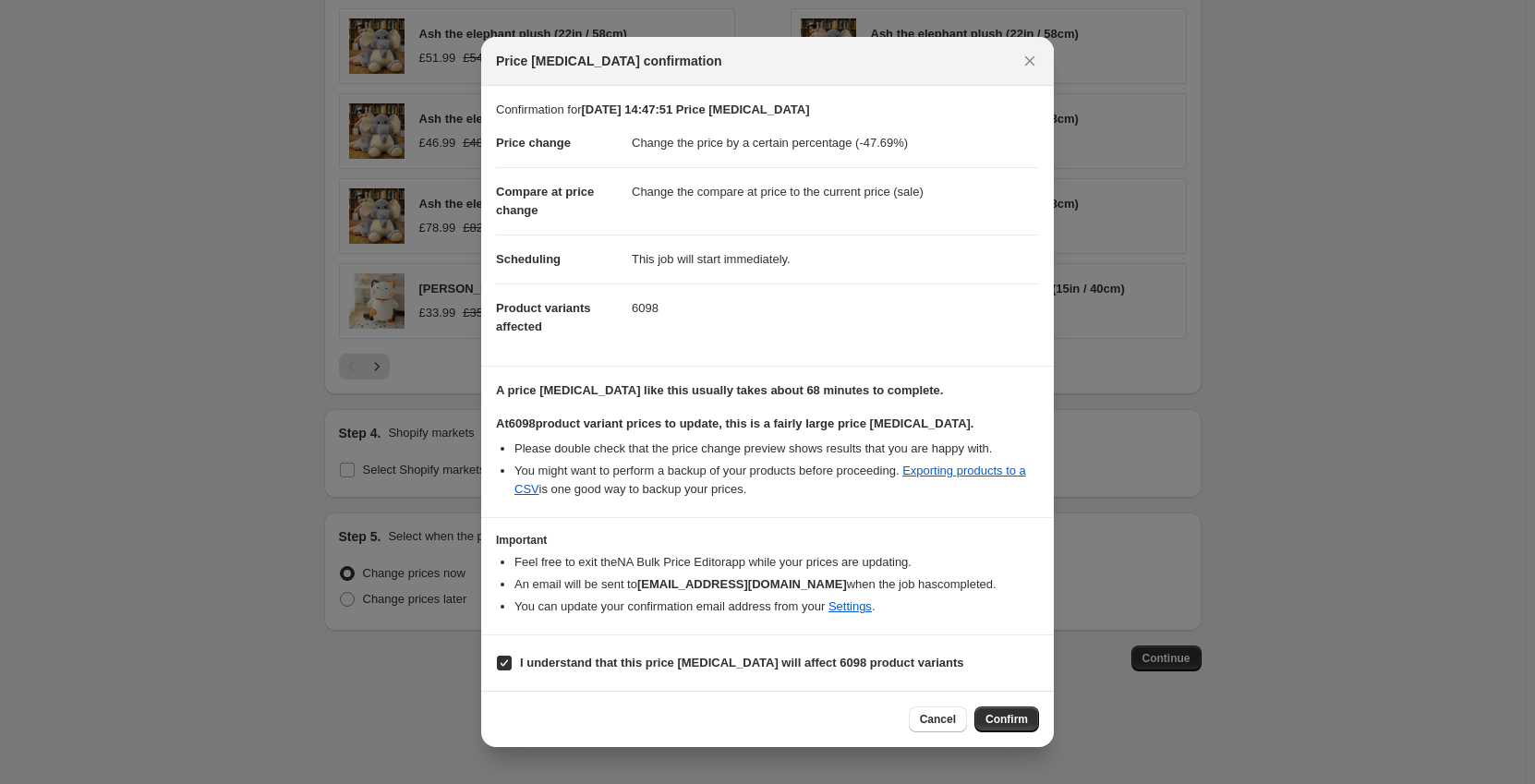
click at [999, 714] on span "Confirm" at bounding box center [1006, 718] width 42 height 15
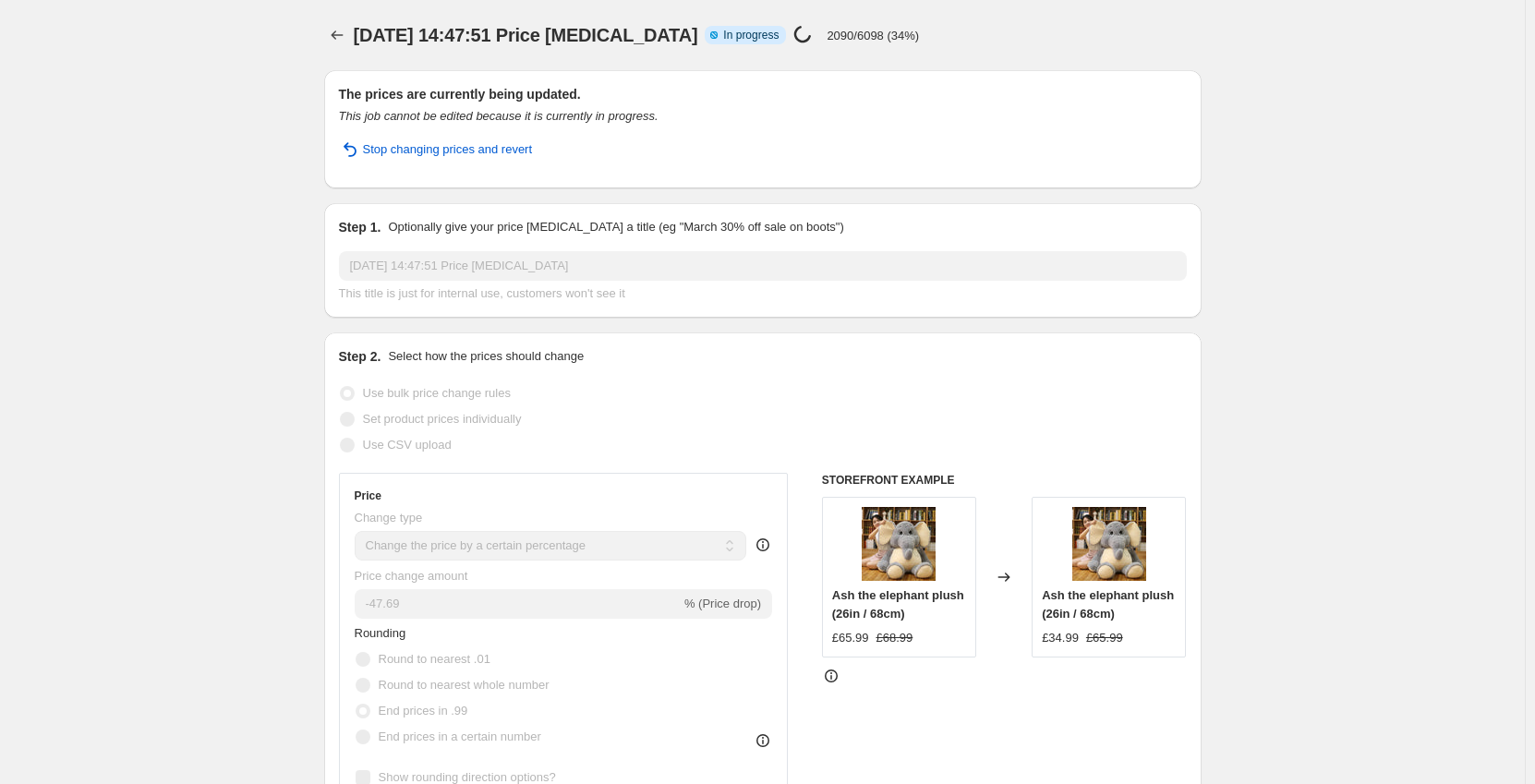
drag, startPoint x: 178, startPoint y: 207, endPoint x: 872, endPoint y: 532, distance: 766.3
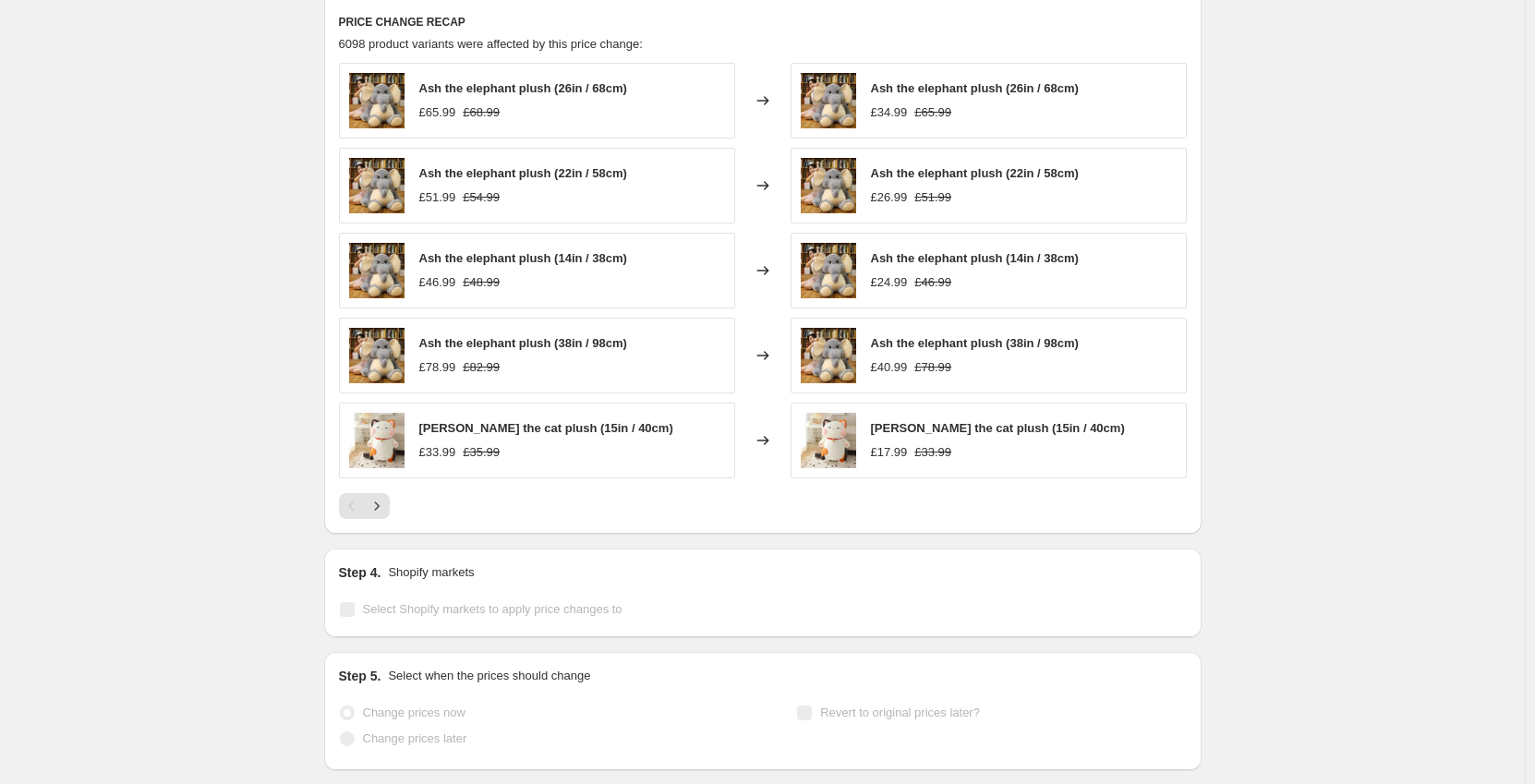
scroll to position [1301, 0]
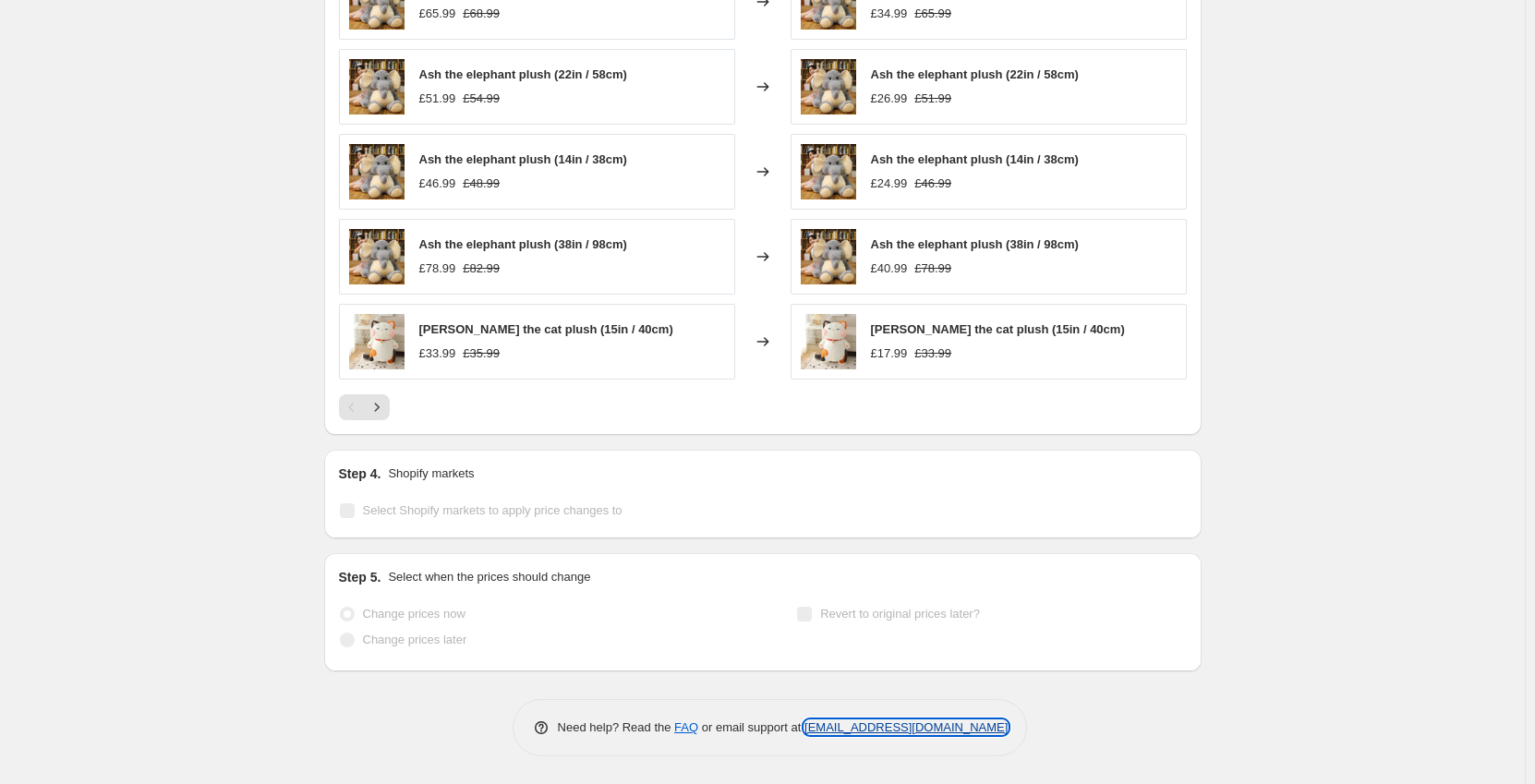
click at [891, 727] on link "[EMAIL_ADDRESS][DOMAIN_NAME]" at bounding box center [906, 727] width 203 height 14
click at [696, 731] on link "FAQ" at bounding box center [686, 727] width 24 height 14
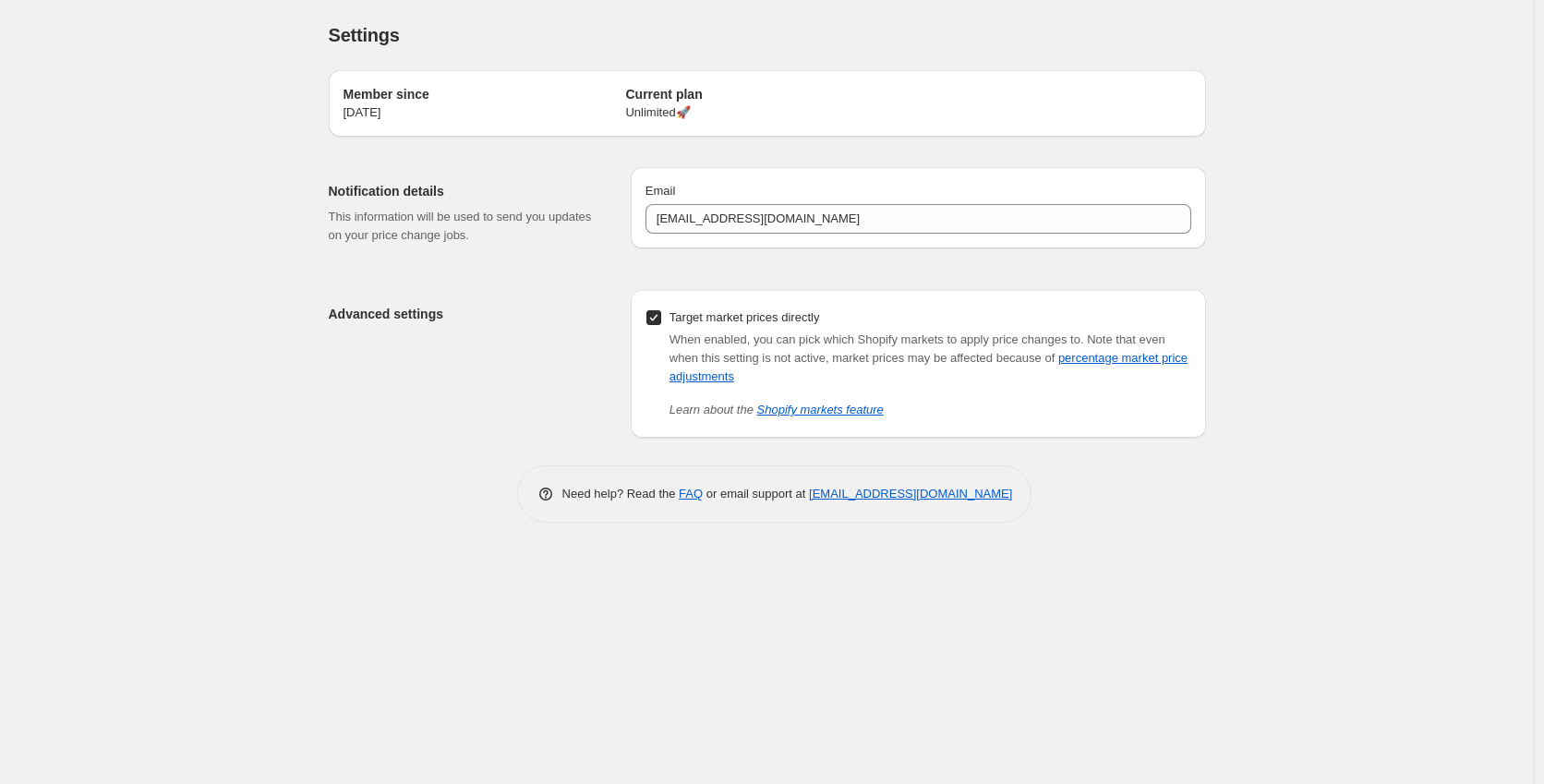
click at [872, 296] on div "Target market prices directly When enabled, you can pick which Shopify markets …" at bounding box center [919, 363] width 575 height 148
click at [574, 412] on div "Advanced settings" at bounding box center [472, 363] width 288 height 148
